Goal: Task Accomplishment & Management: Manage account settings

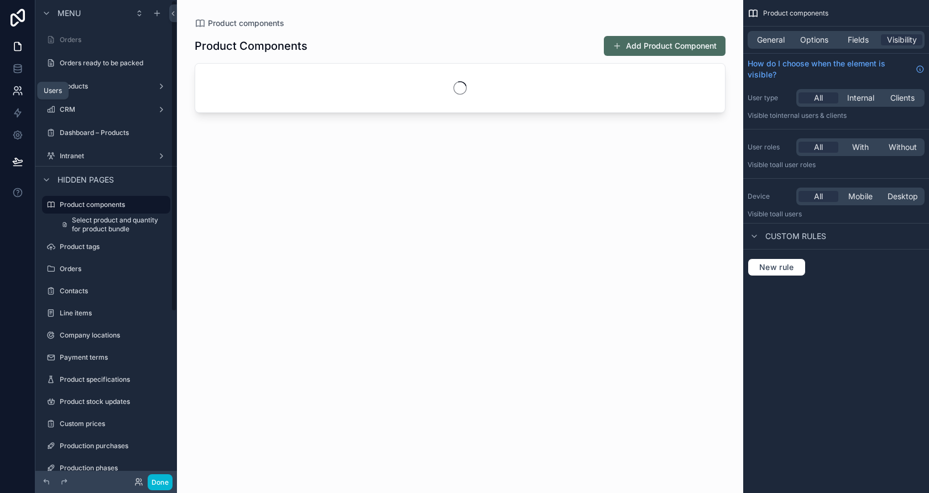
click at [14, 84] on link at bounding box center [17, 91] width 35 height 22
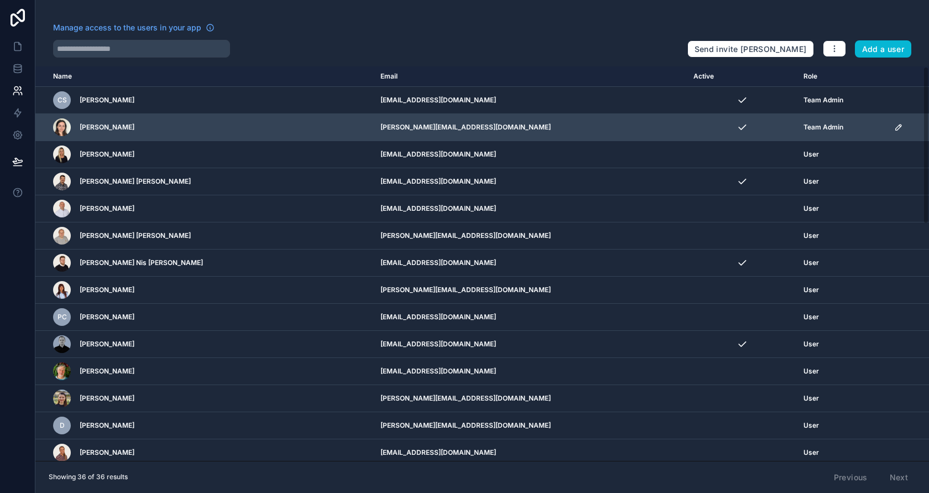
click at [894, 129] on icon "scrollable content" at bounding box center [898, 127] width 9 height 9
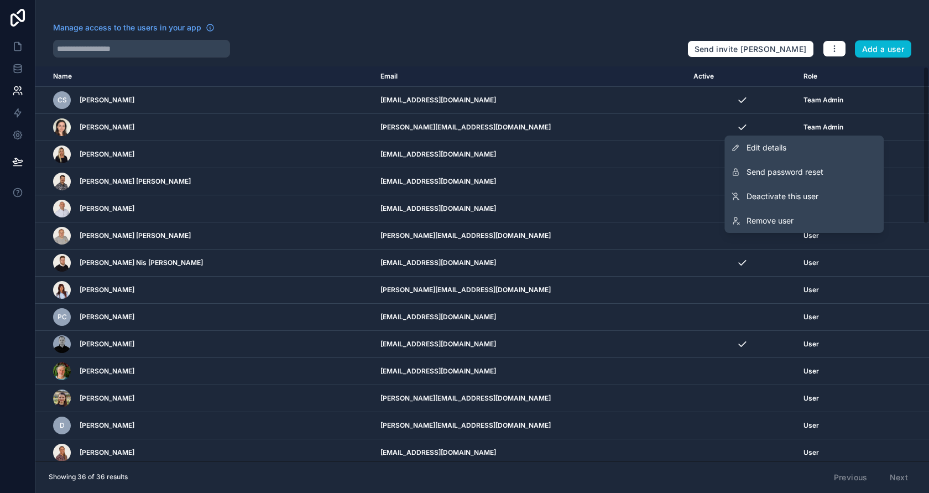
click at [578, 41] on div at bounding box center [365, 49] width 625 height 18
